Goal: Transaction & Acquisition: Book appointment/travel/reservation

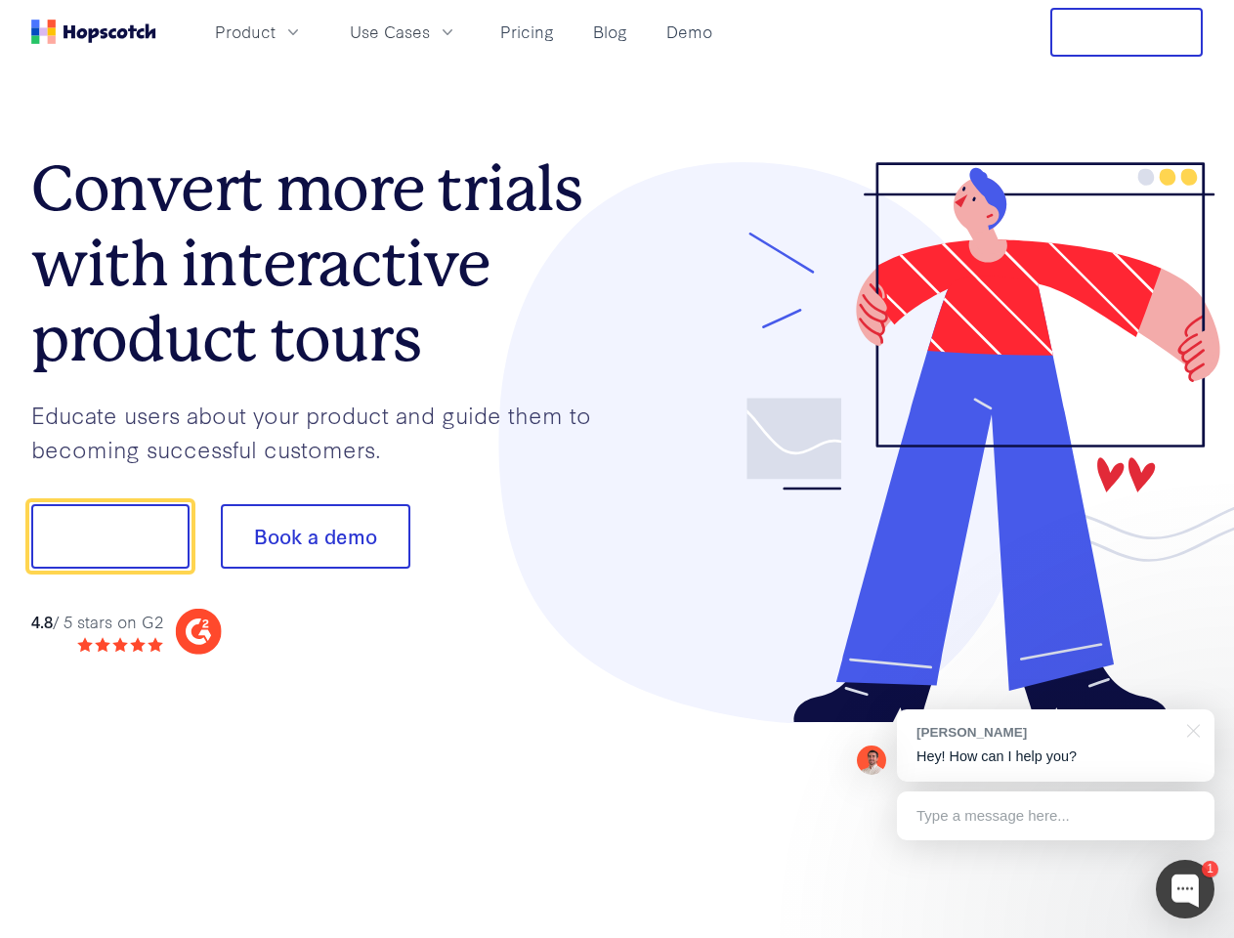
click at [618, 469] on div at bounding box center [911, 443] width 586 height 562
click at [276, 31] on span "Product" at bounding box center [245, 32] width 61 height 24
click at [430, 31] on span "Use Cases" at bounding box center [390, 32] width 80 height 24
click at [1127, 32] on button "Free Trial" at bounding box center [1127, 32] width 152 height 49
click at [315, 537] on button "Book a demo" at bounding box center [316, 536] width 190 height 65
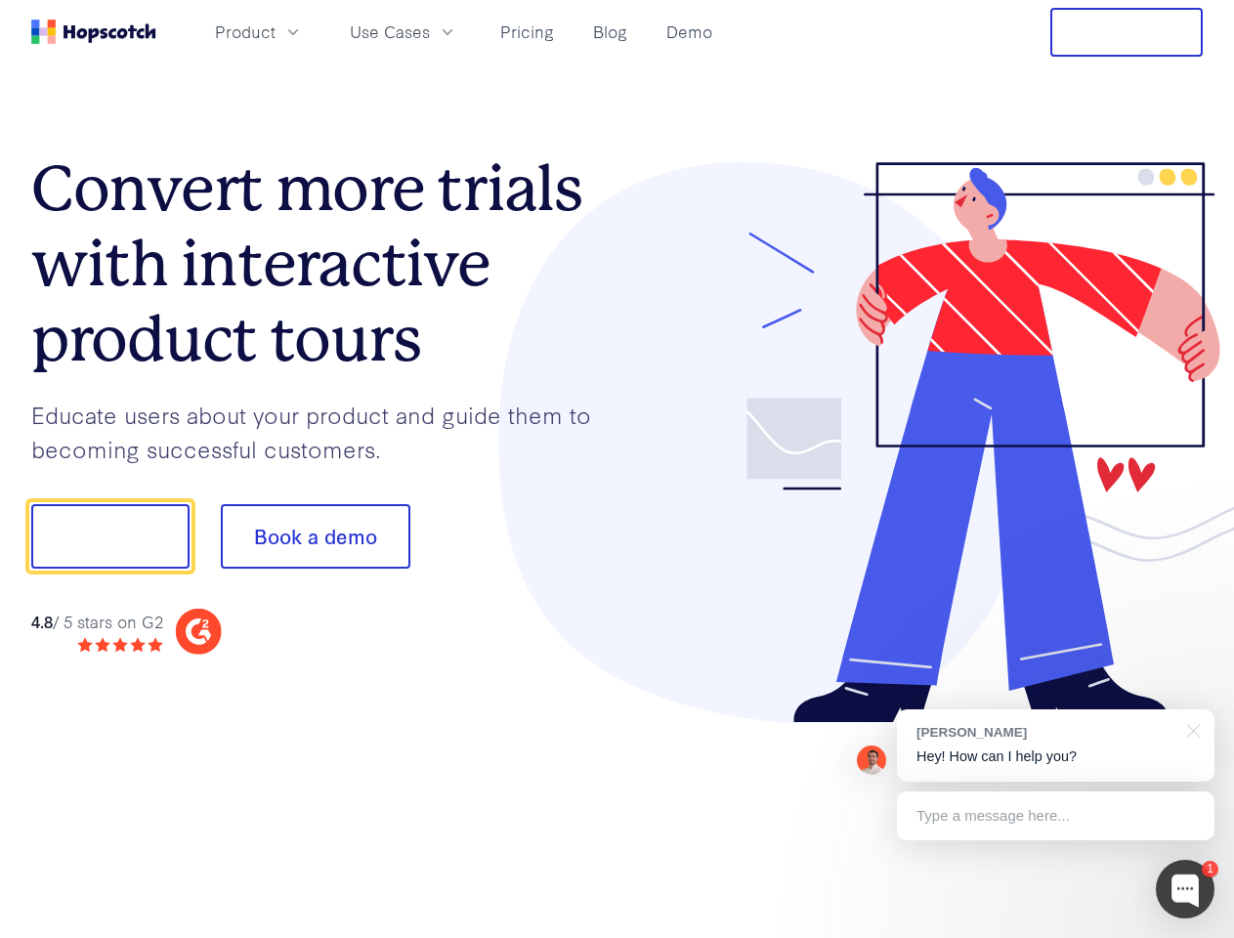
click at [1185, 889] on div at bounding box center [1185, 889] width 59 height 59
click at [1055, 746] on div "[PERSON_NAME] Hey! How can I help you?" at bounding box center [1056, 746] width 318 height 72
click at [1190, 729] on div at bounding box center [1031, 534] width 366 height 652
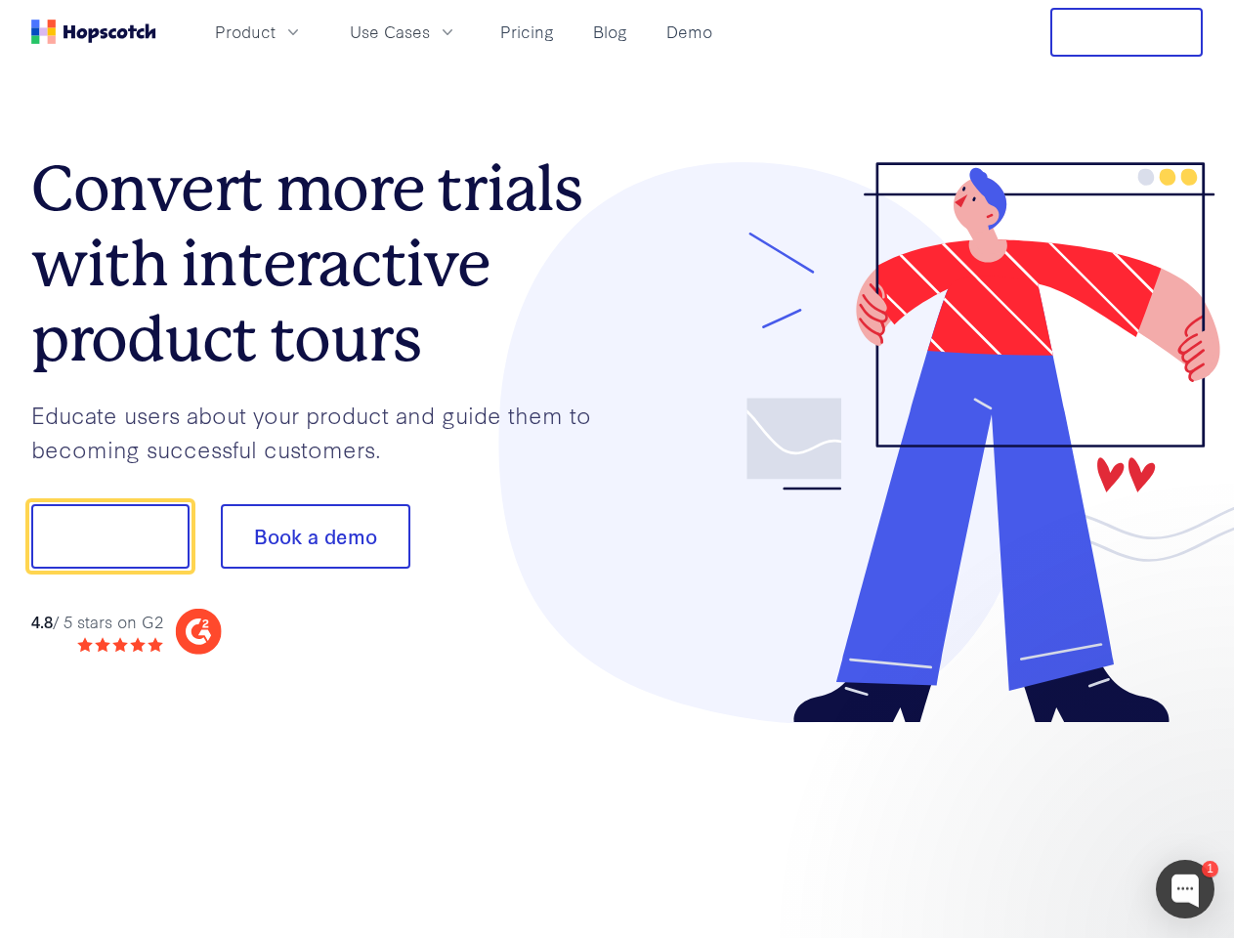
click at [1055, 816] on div at bounding box center [1031, 665] width 366 height 390
